Goal: Share content: Share content

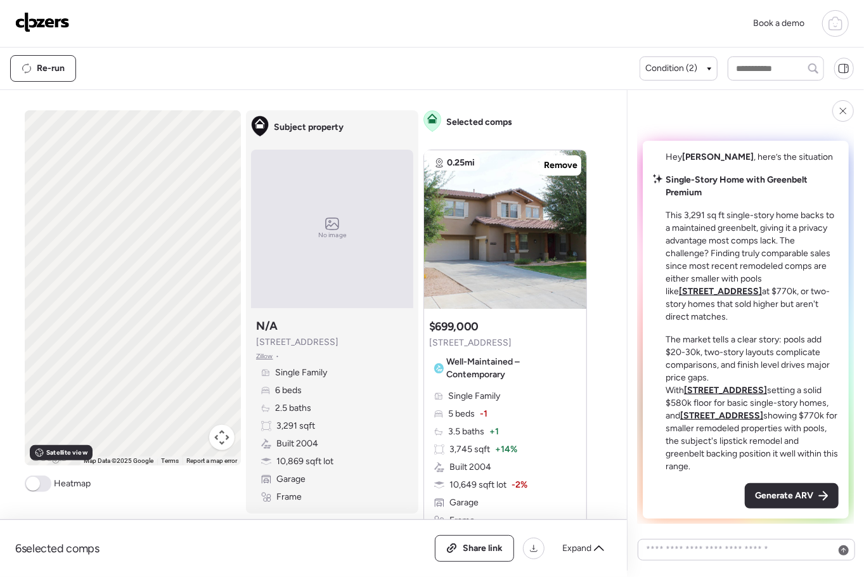
click at [778, 487] on div "Generate ARV" at bounding box center [791, 495] width 94 height 25
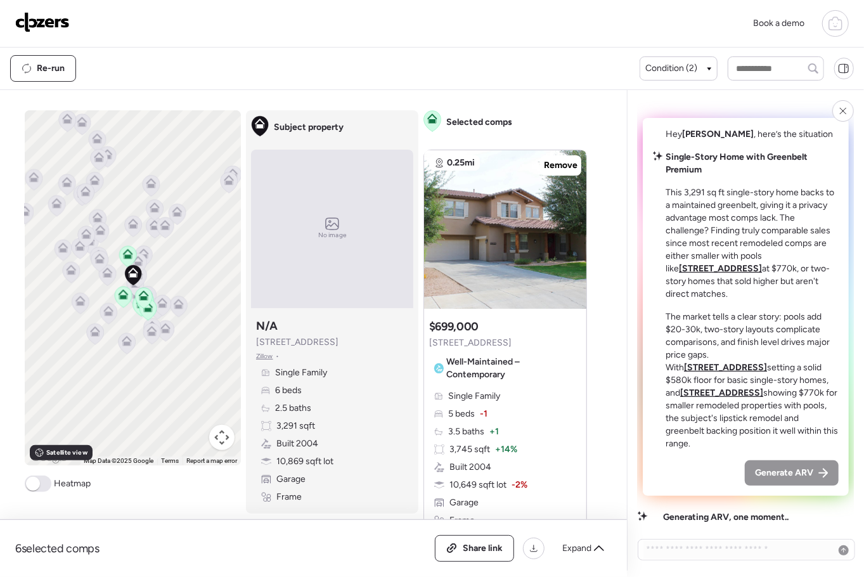
click at [777, 491] on div "Hey [PERSON_NAME] , here’s the situation Single-Story Home with Greenbelt Premi…" at bounding box center [745, 307] width 206 height 378
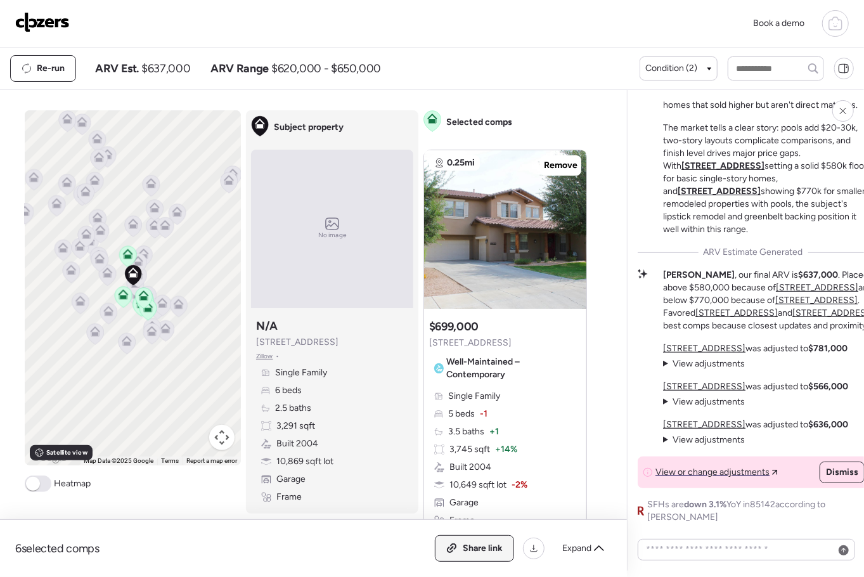
click at [491, 549] on span "Share link" at bounding box center [482, 548] width 40 height 13
click at [43, 20] on img at bounding box center [42, 22] width 54 height 20
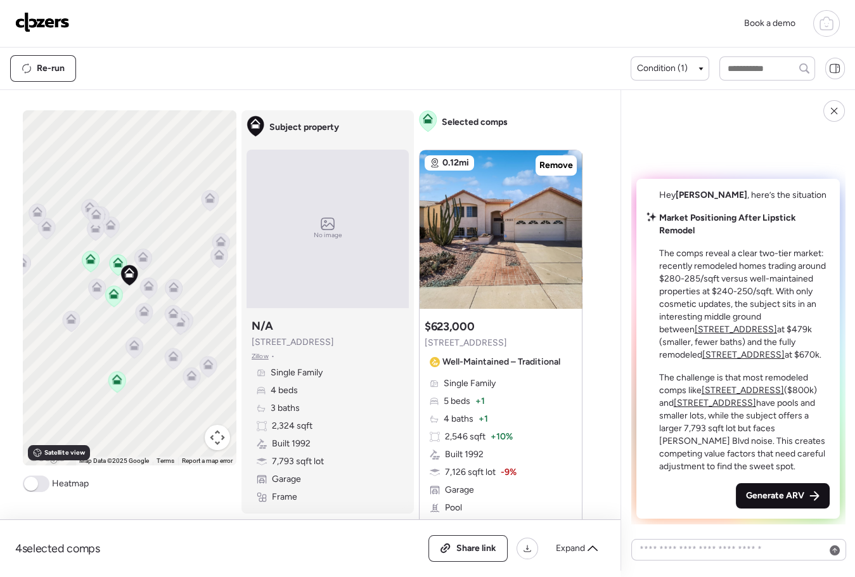
click at [741, 495] on div "Generate ARV" at bounding box center [783, 495] width 94 height 25
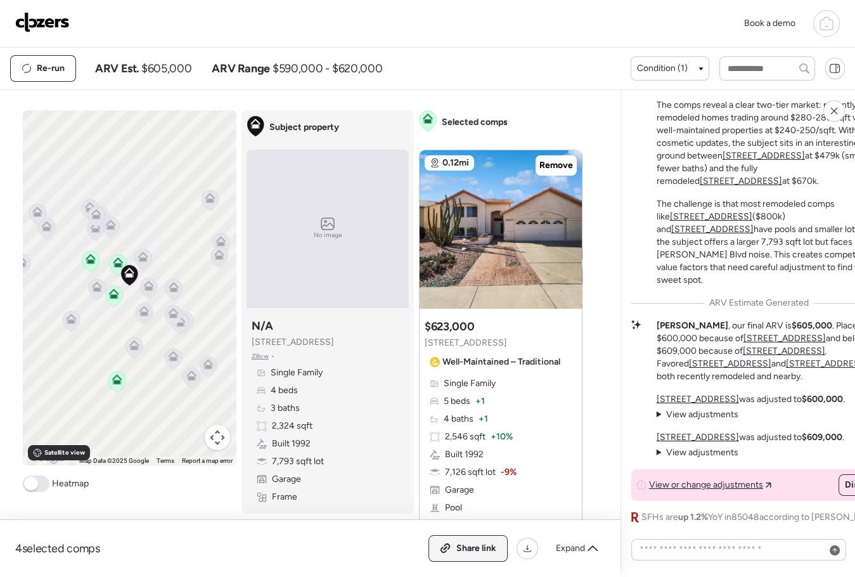
click at [463, 544] on span "Share link" at bounding box center [476, 548] width 40 height 13
click at [48, 22] on img at bounding box center [42, 22] width 54 height 20
